Goal: Navigation & Orientation: Find specific page/section

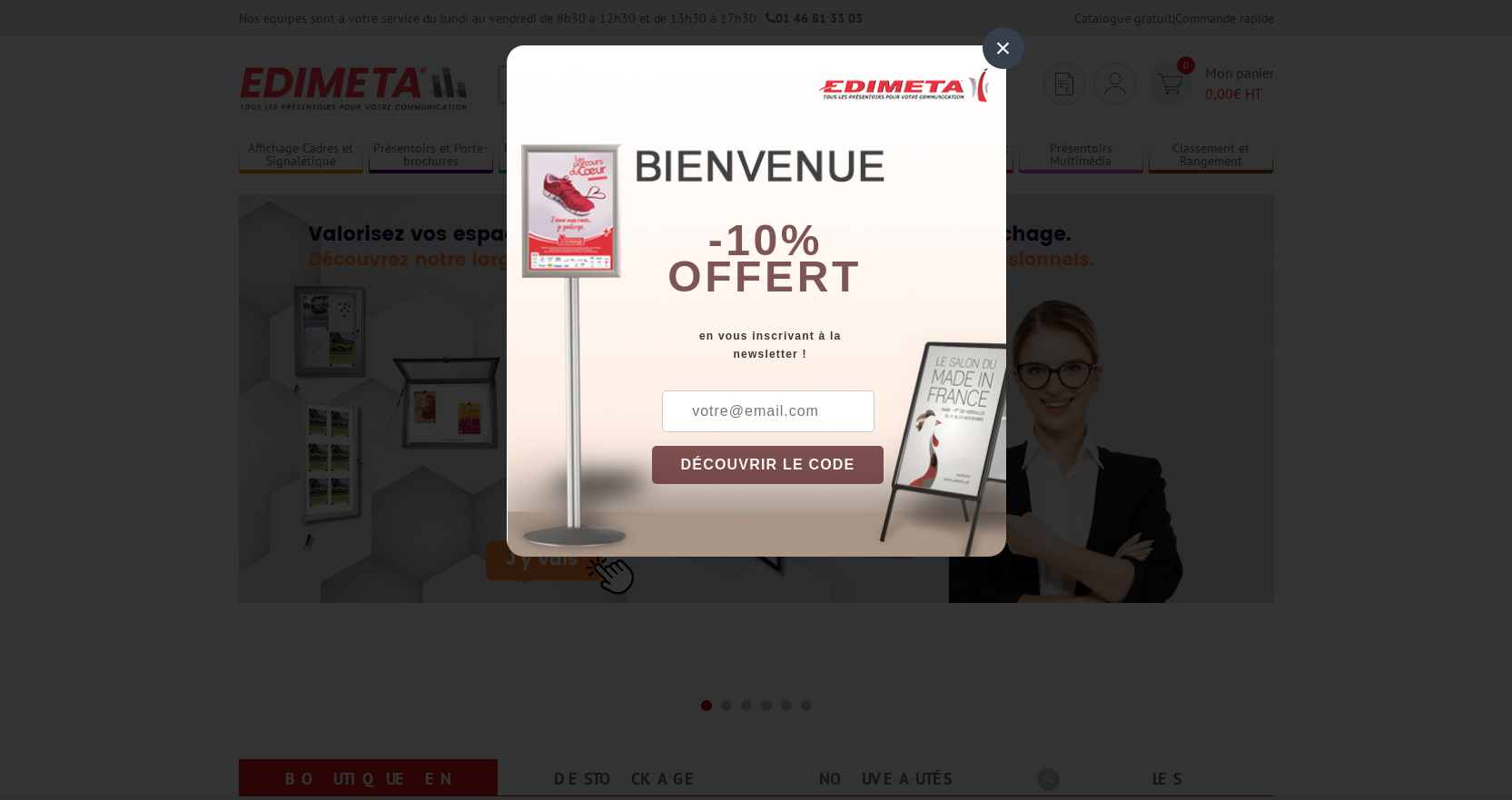
click at [1007, 47] on div "×" at bounding box center [1003, 48] width 42 height 42
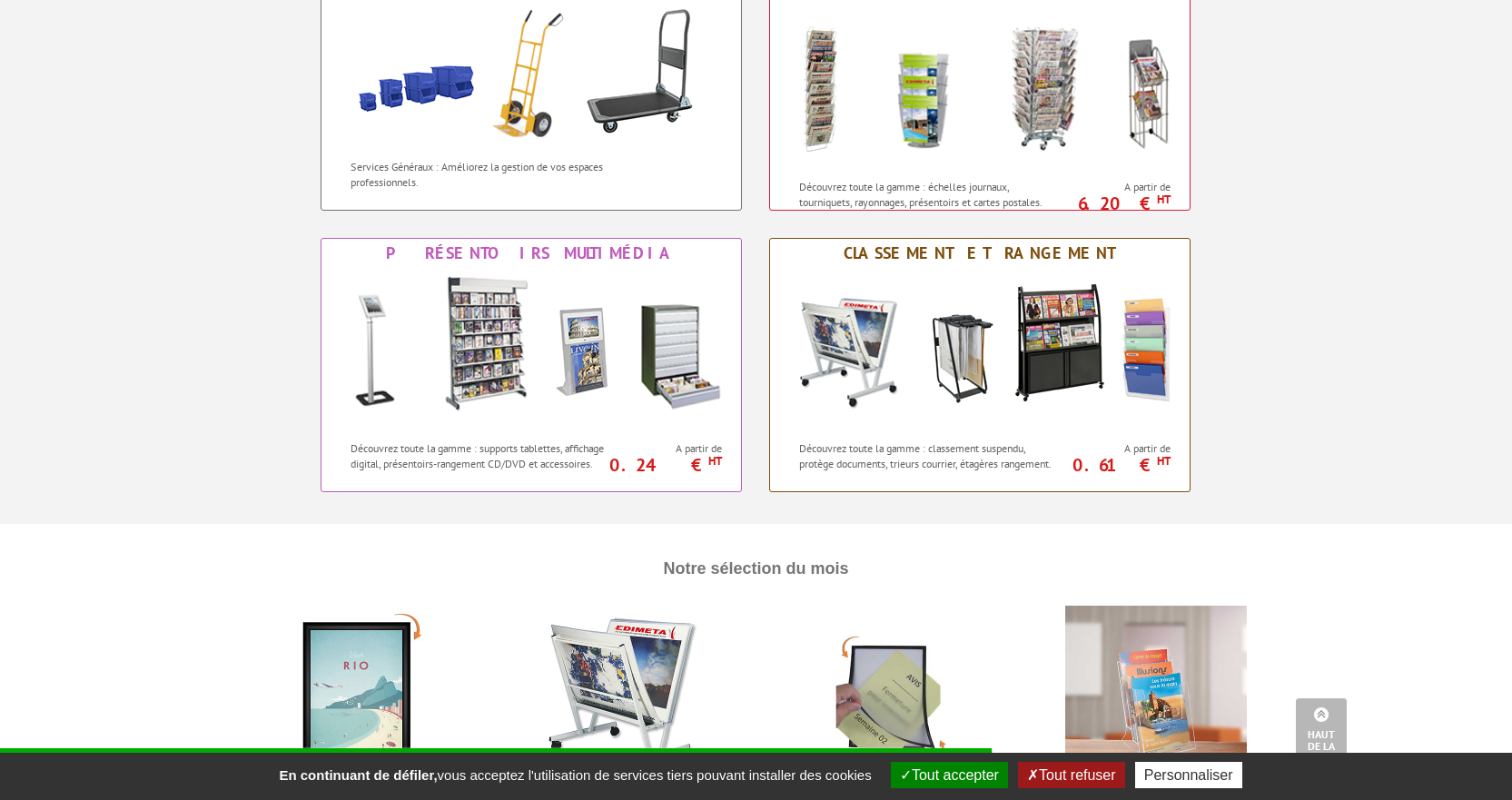
scroll to position [1453, 0]
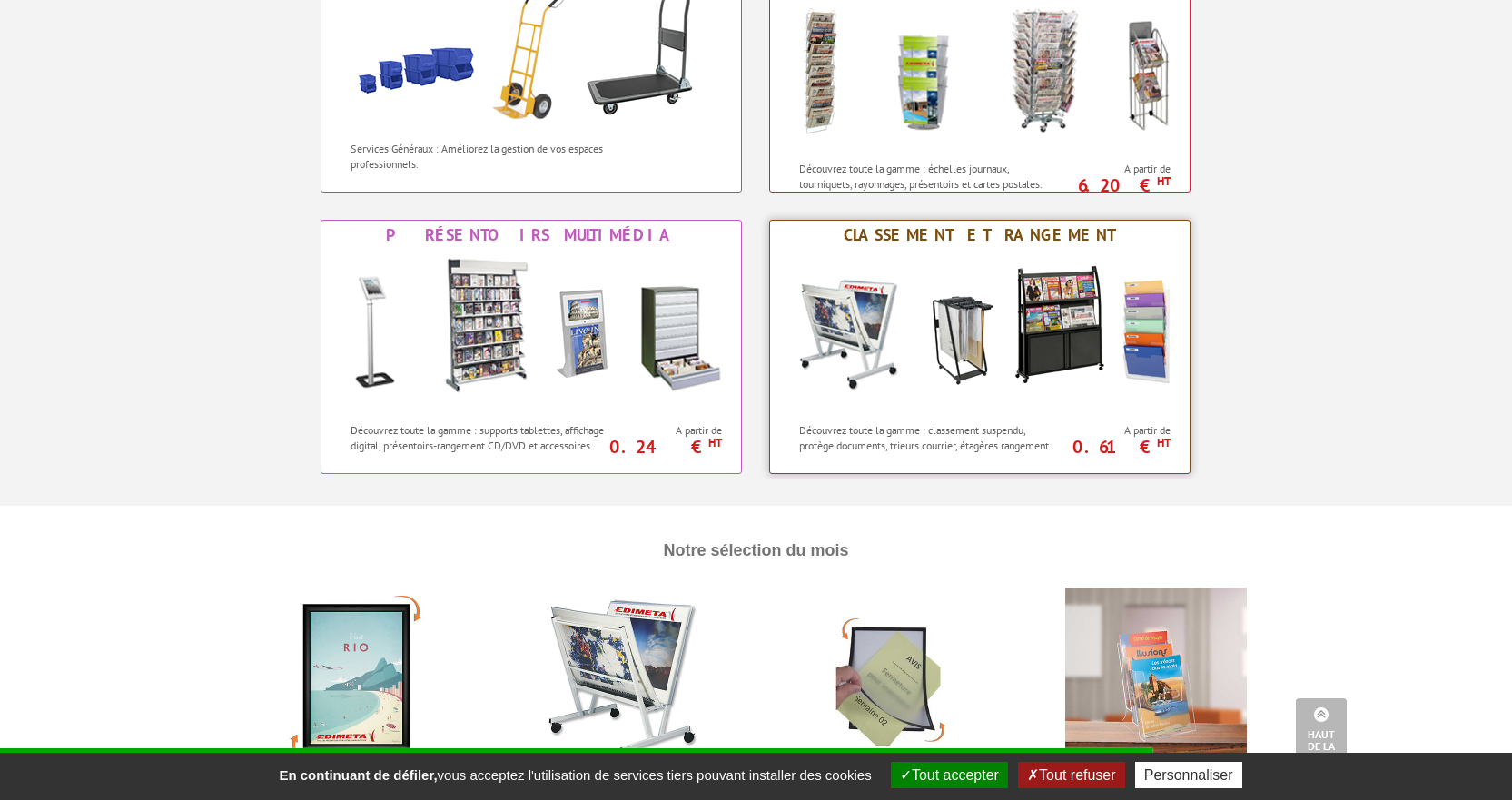
click at [966, 255] on img at bounding box center [980, 331] width 399 height 163
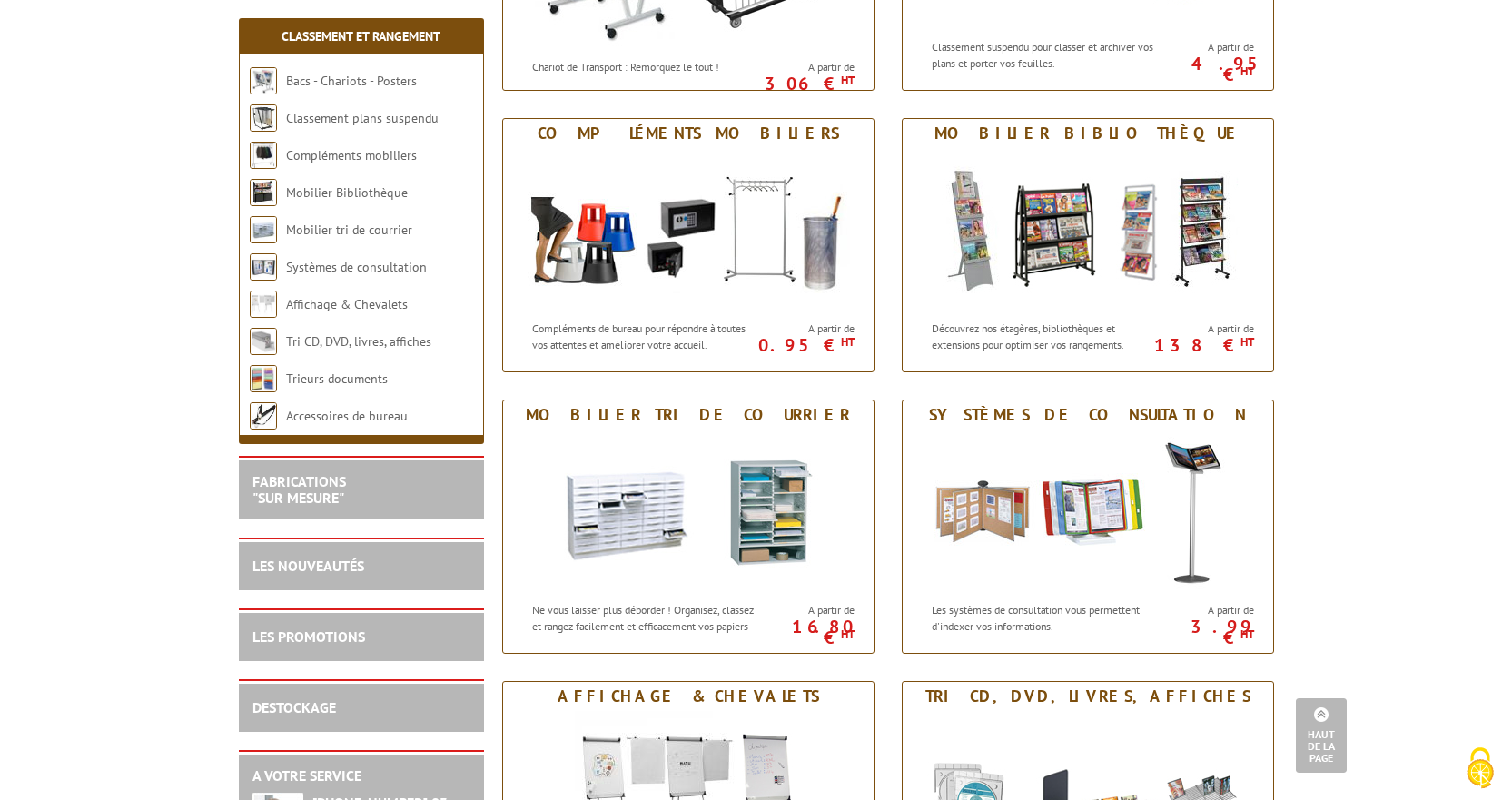
scroll to position [454, 0]
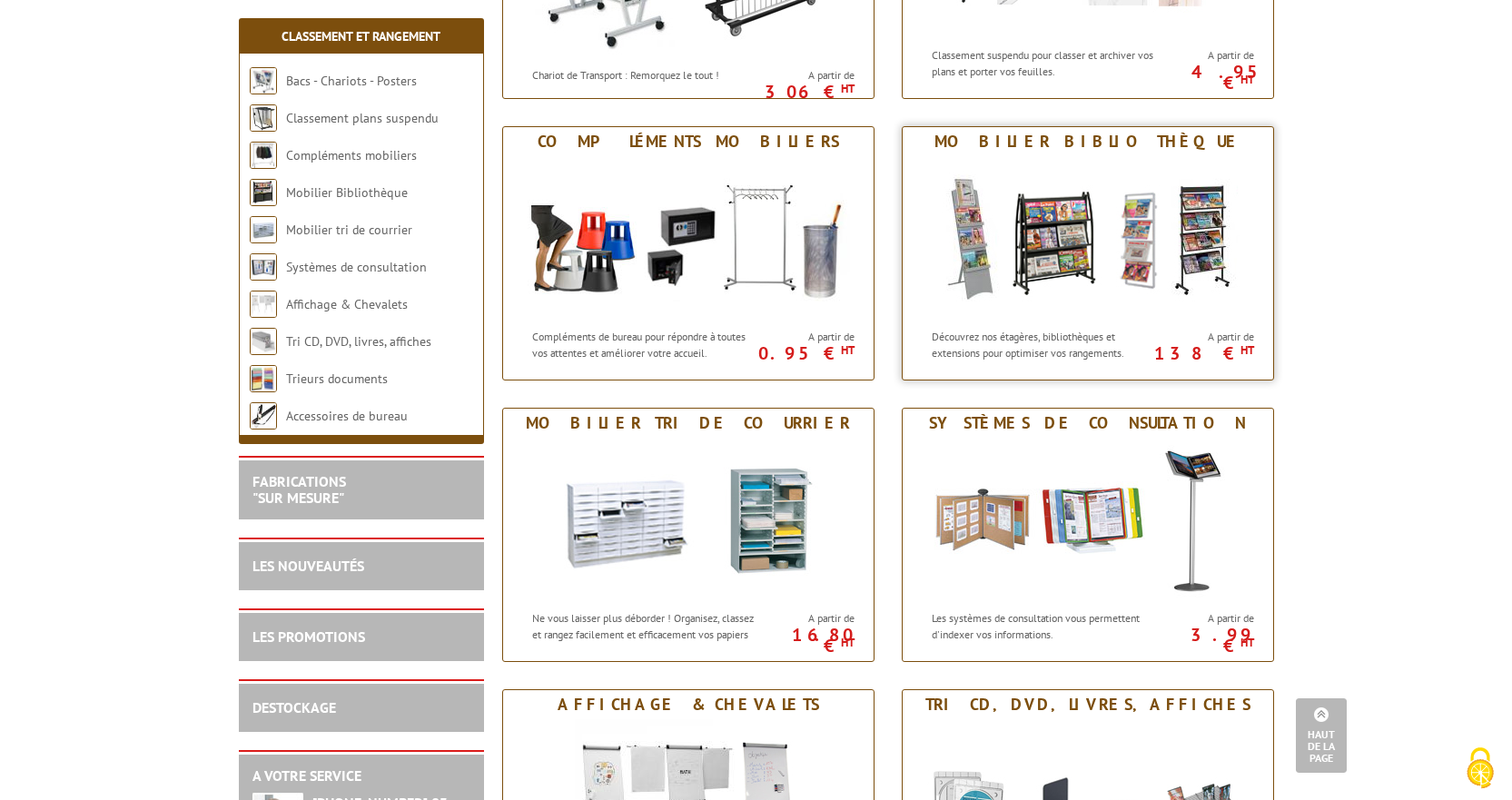
click at [1086, 268] on img at bounding box center [1087, 237] width 336 height 163
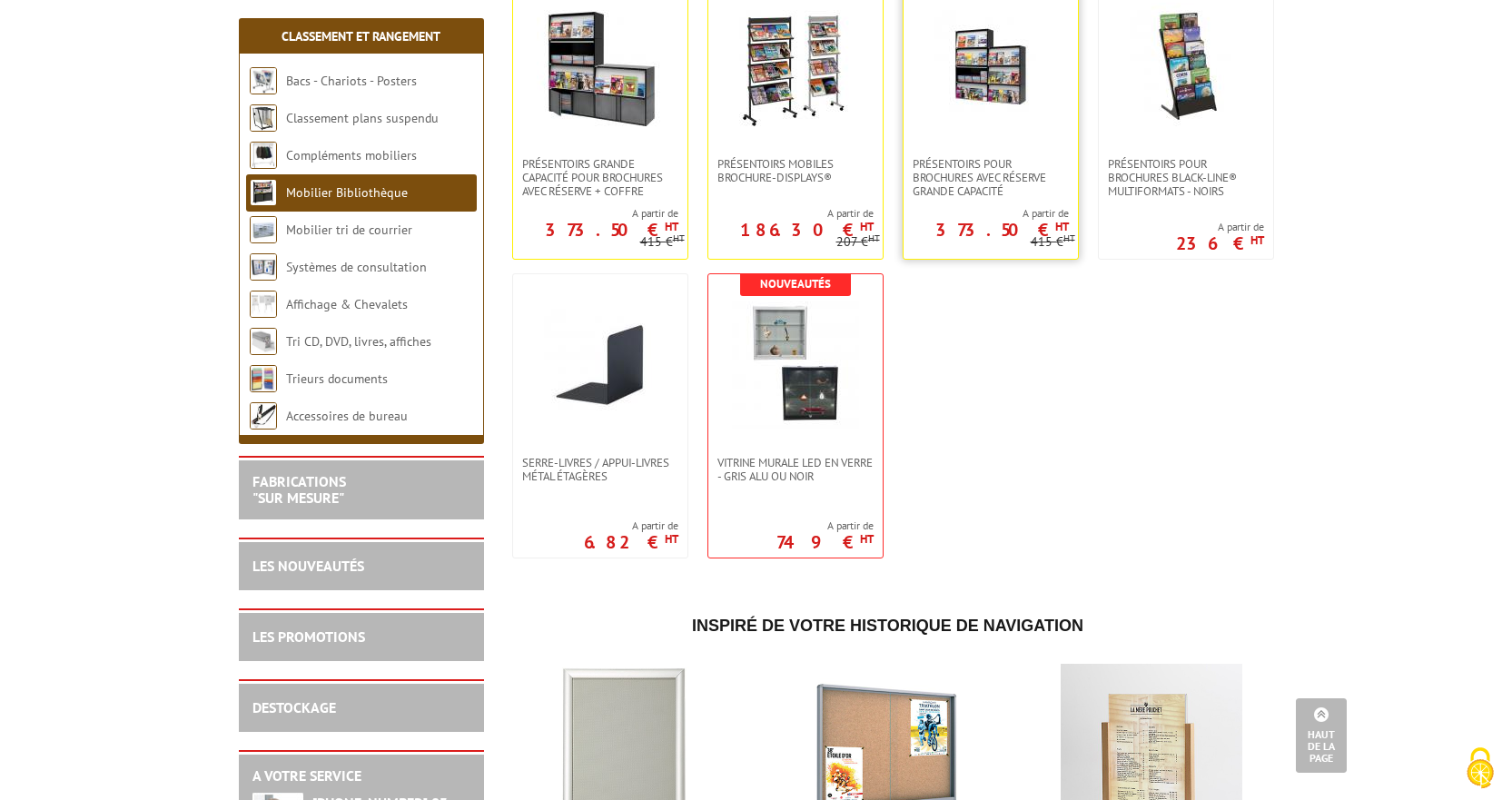
scroll to position [1453, 0]
